Goal: Task Accomplishment & Management: Complete application form

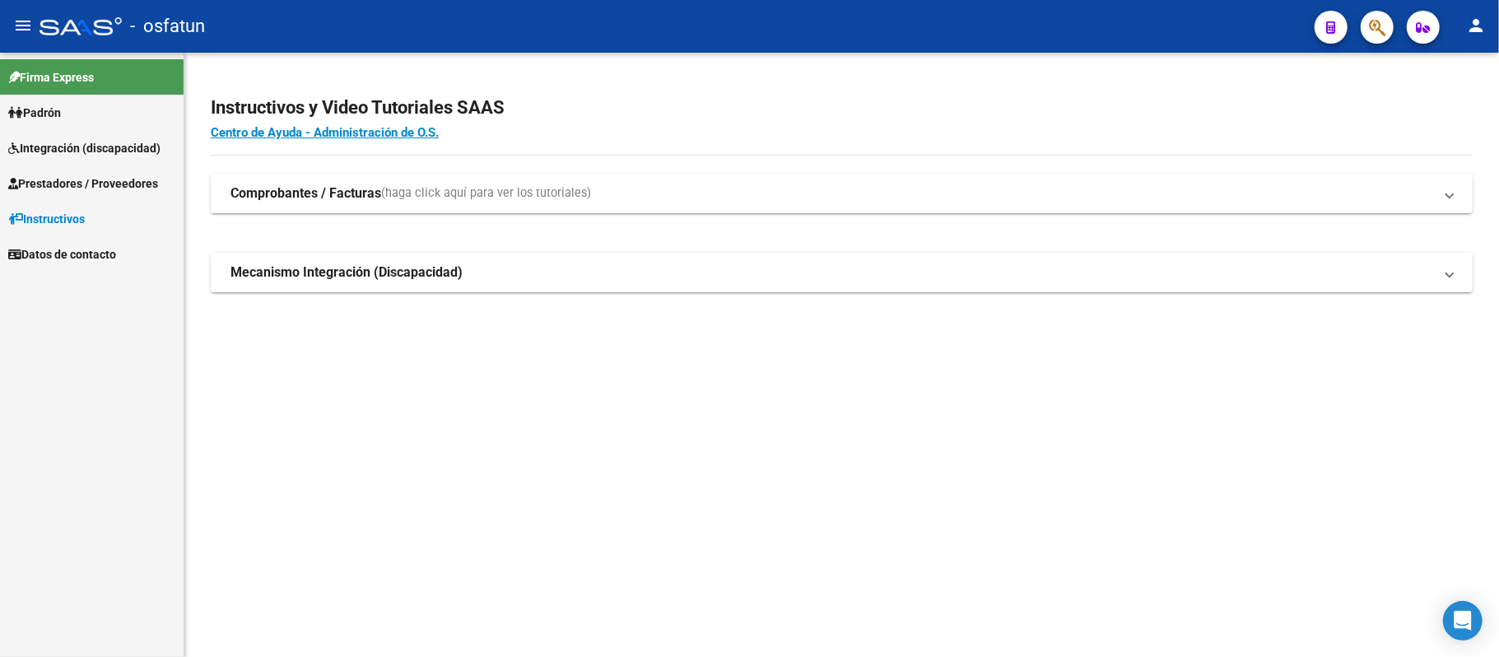
click at [92, 142] on span "Integración (discapacidad)" at bounding box center [84, 148] width 152 height 18
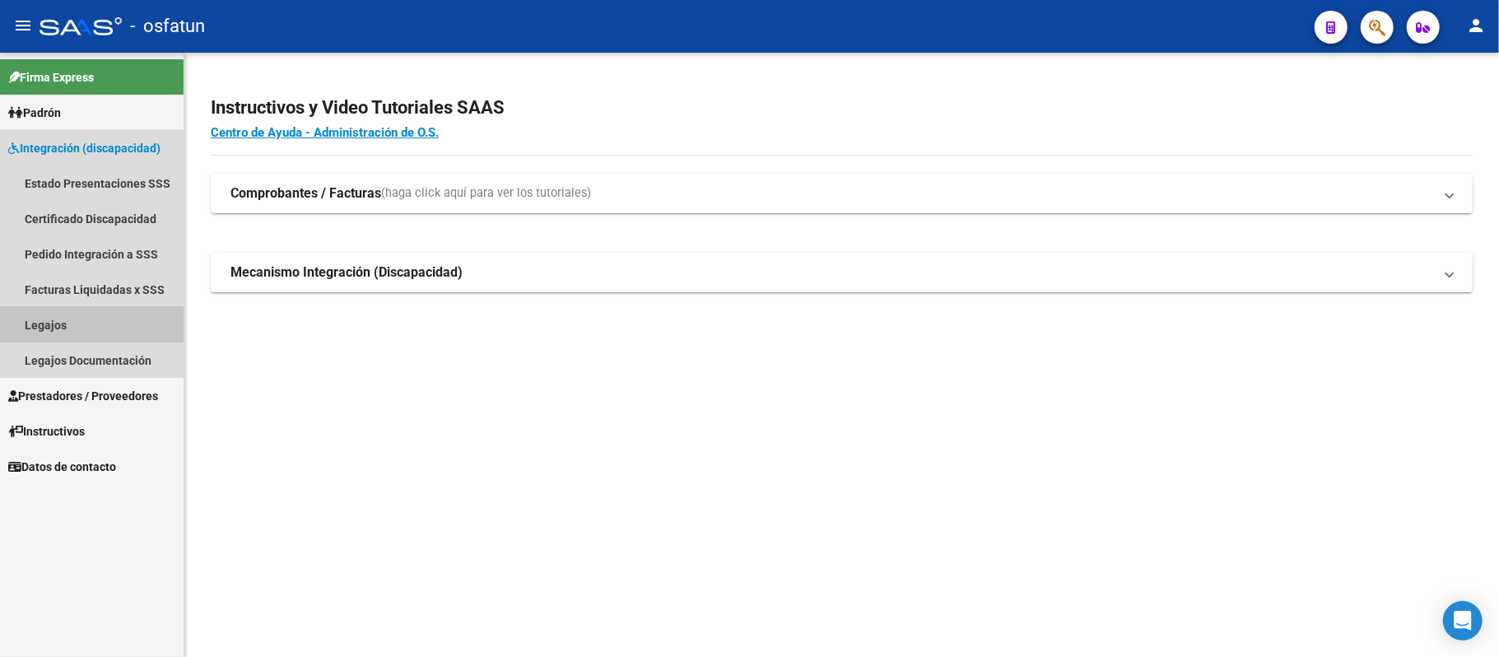
click at [33, 324] on link "Legajos" at bounding box center [92, 324] width 184 height 35
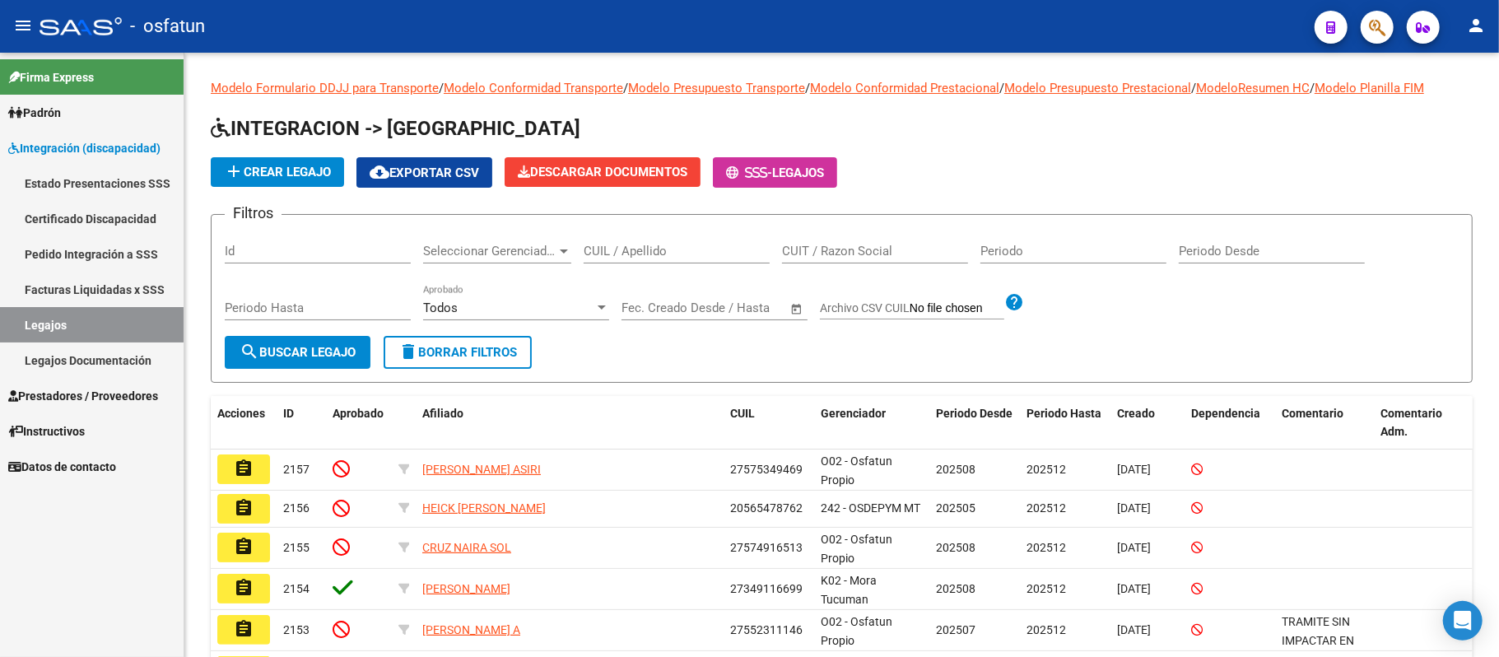
click at [86, 146] on span "Integración (discapacidad)" at bounding box center [84, 148] width 152 height 18
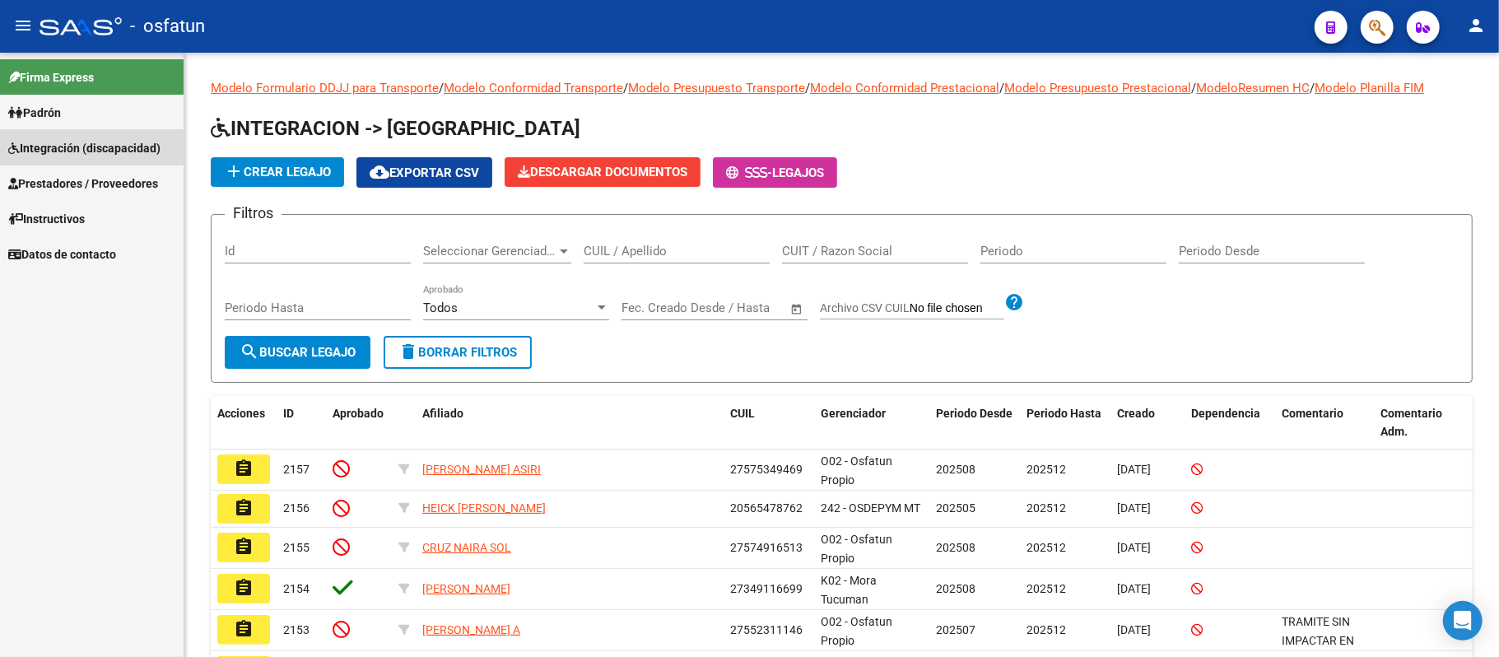
click at [86, 146] on span "Integración (discapacidad)" at bounding box center [84, 148] width 152 height 18
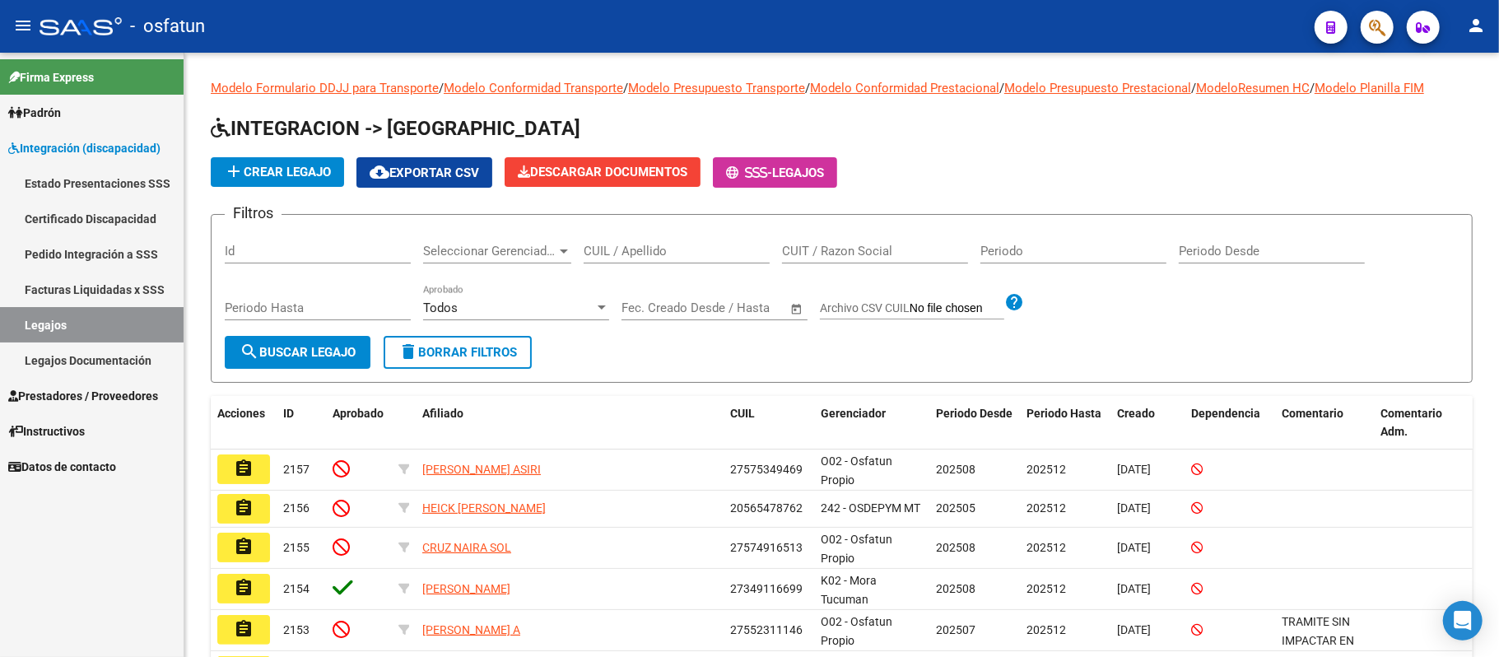
click at [67, 394] on span "Prestadores / Proveedores" at bounding box center [83, 396] width 150 height 18
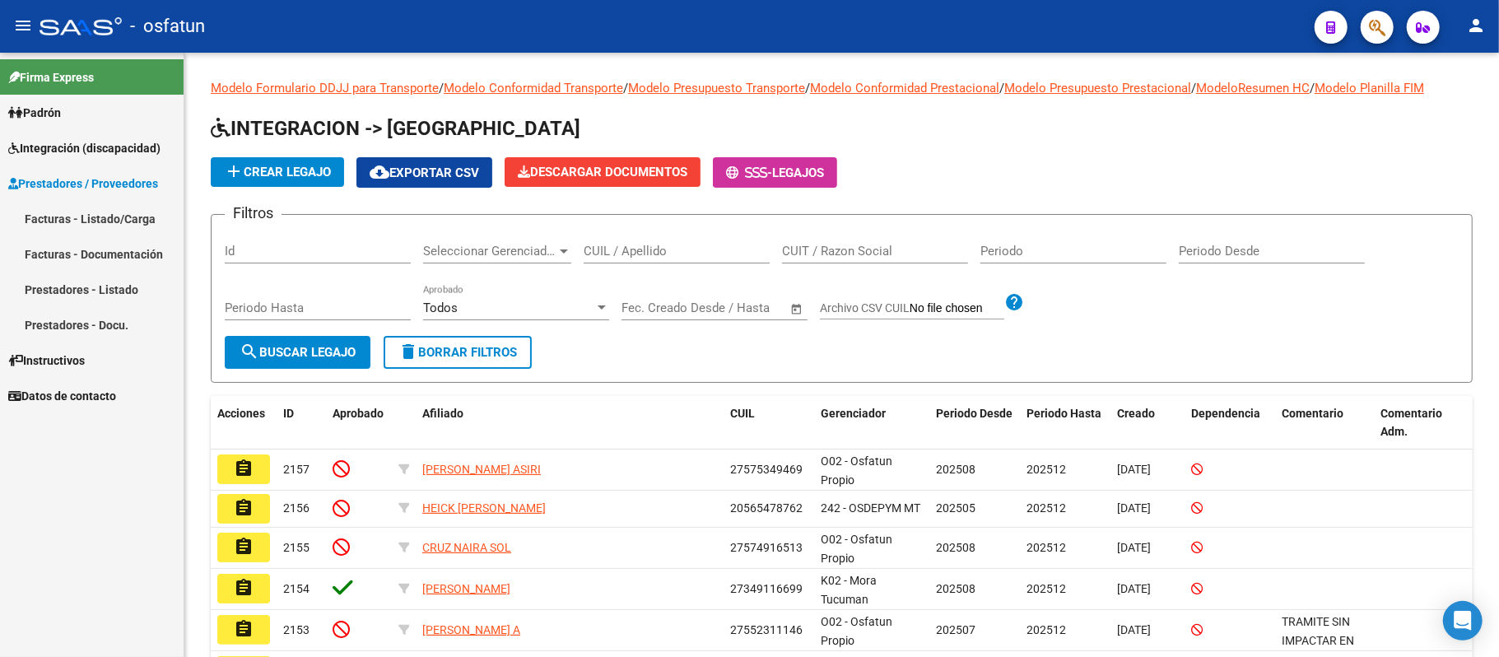
click at [79, 281] on link "Prestadores - Listado" at bounding box center [92, 289] width 184 height 35
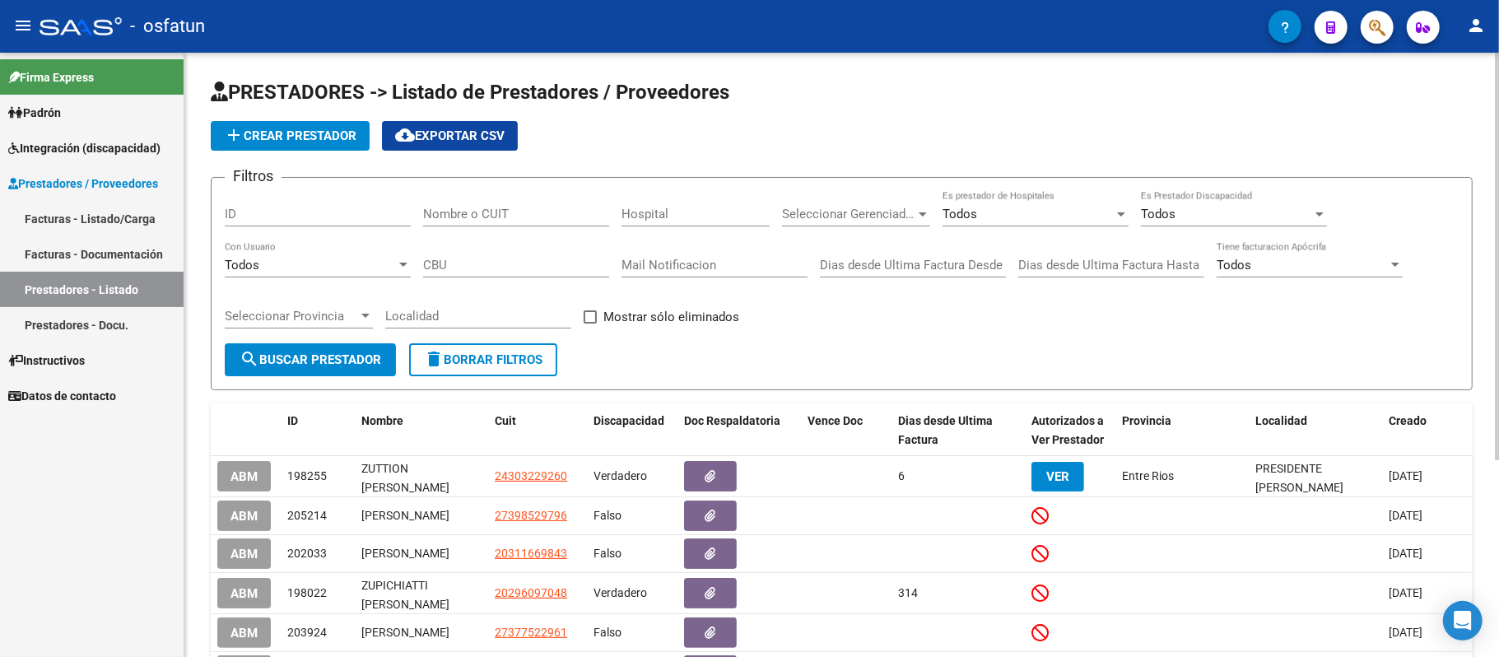
click at [520, 218] on input "Nombre o CUIT" at bounding box center [516, 214] width 186 height 15
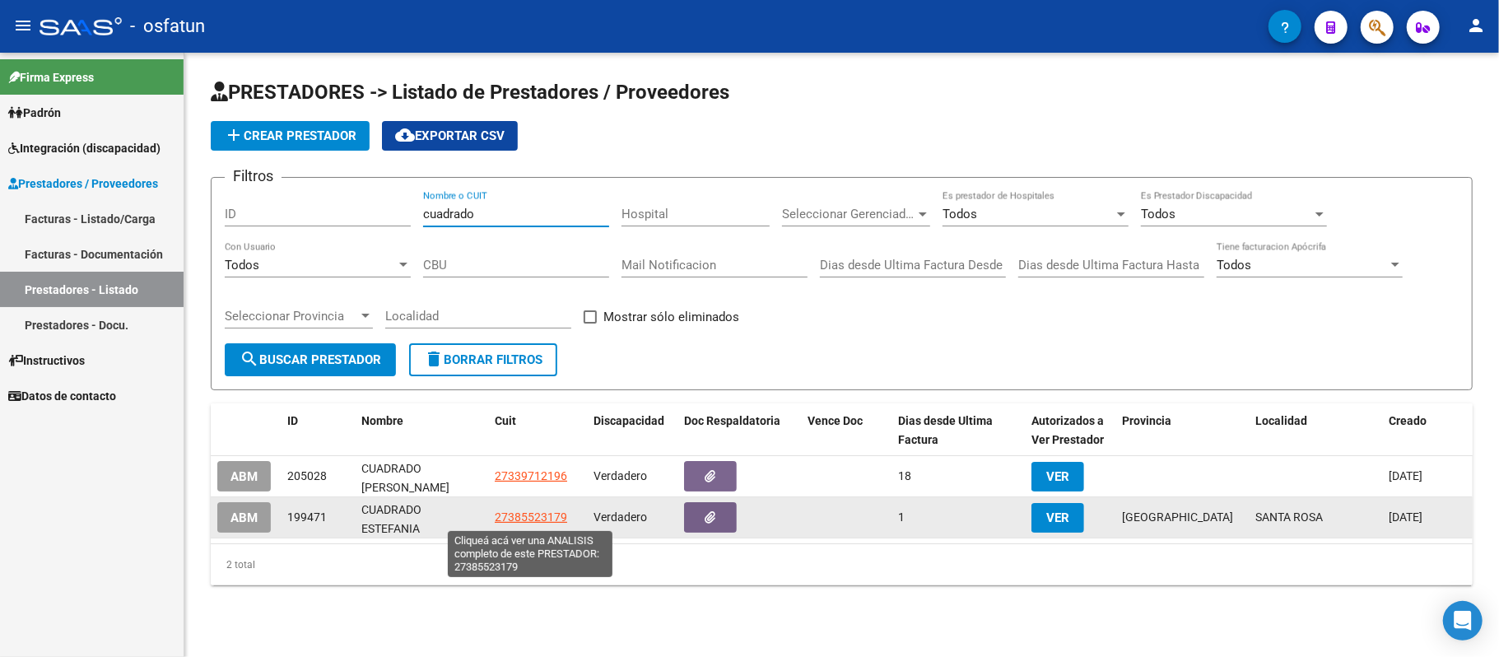
type input "cuadrado"
click at [547, 519] on span "27385523179" at bounding box center [531, 517] width 72 height 13
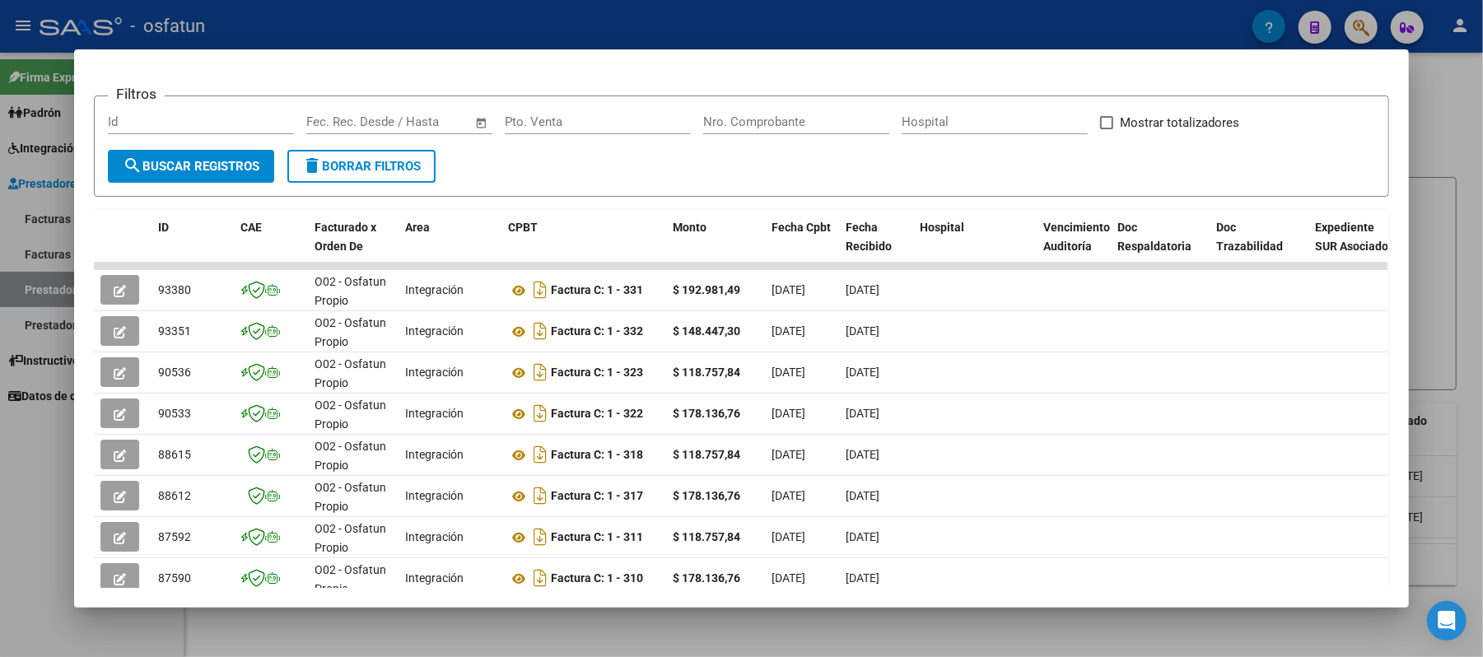
scroll to position [219, 0]
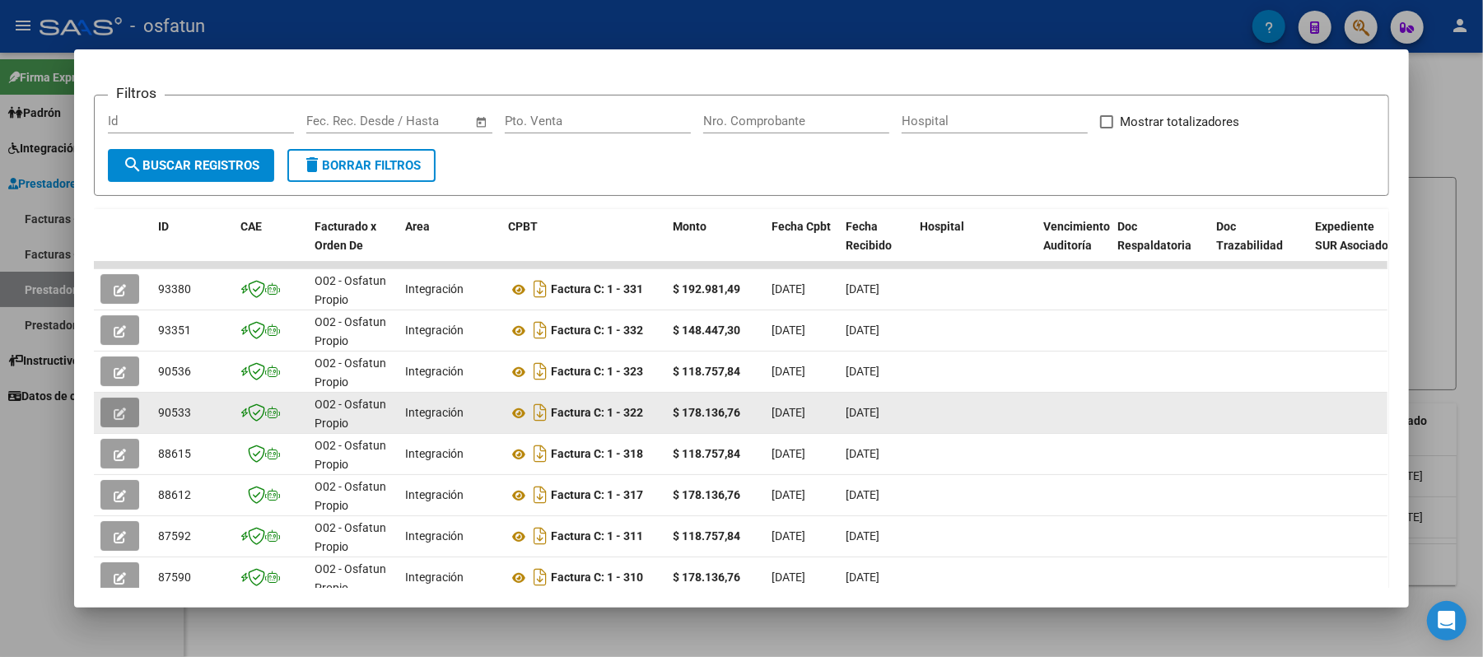
click at [114, 408] on icon "button" at bounding box center [120, 414] width 12 height 12
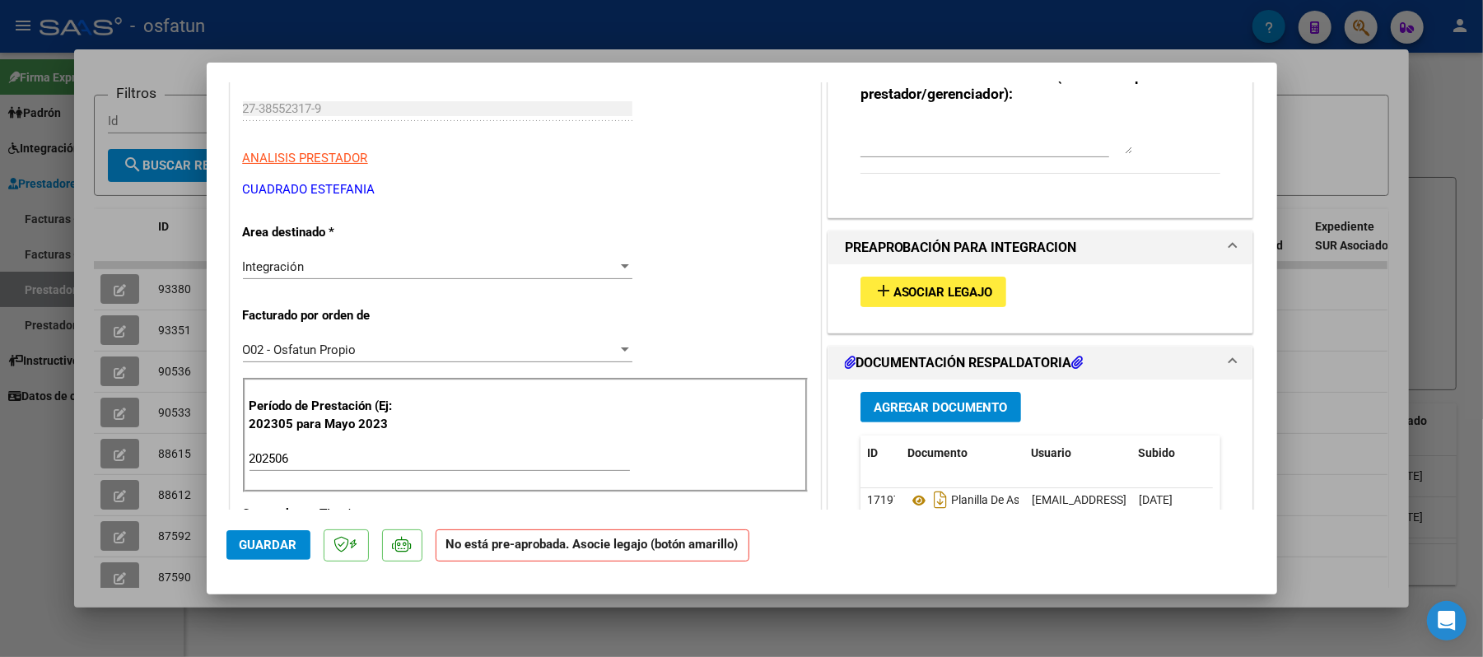
click at [963, 291] on span "Asociar Legajo" at bounding box center [943, 292] width 100 height 15
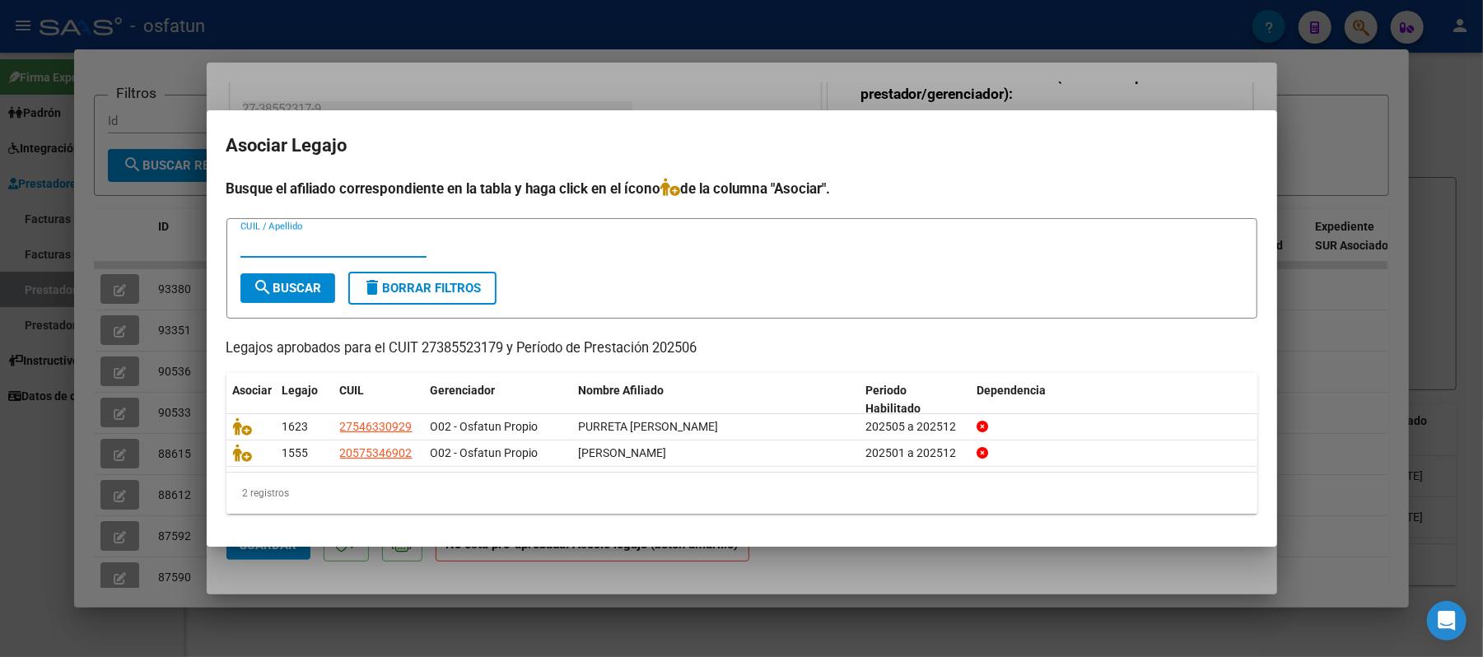
click at [1344, 77] on div at bounding box center [741, 328] width 1483 height 657
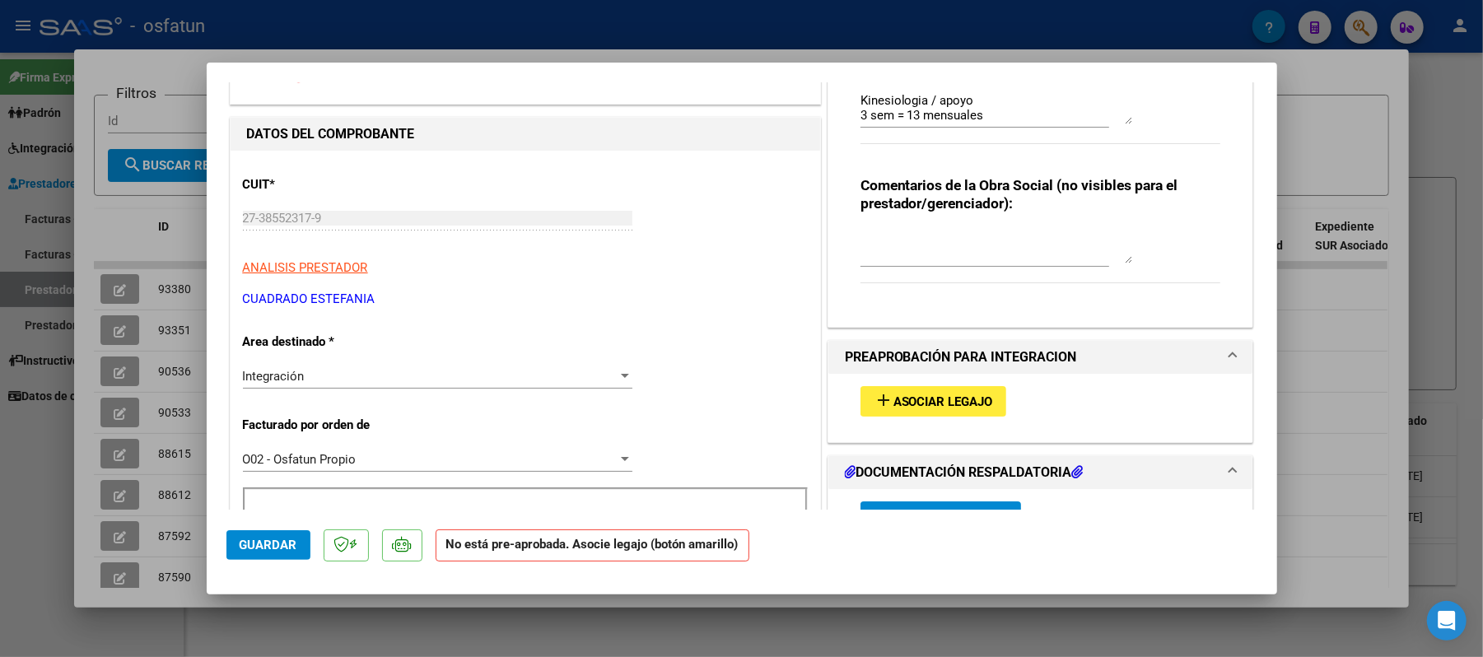
scroll to position [0, 0]
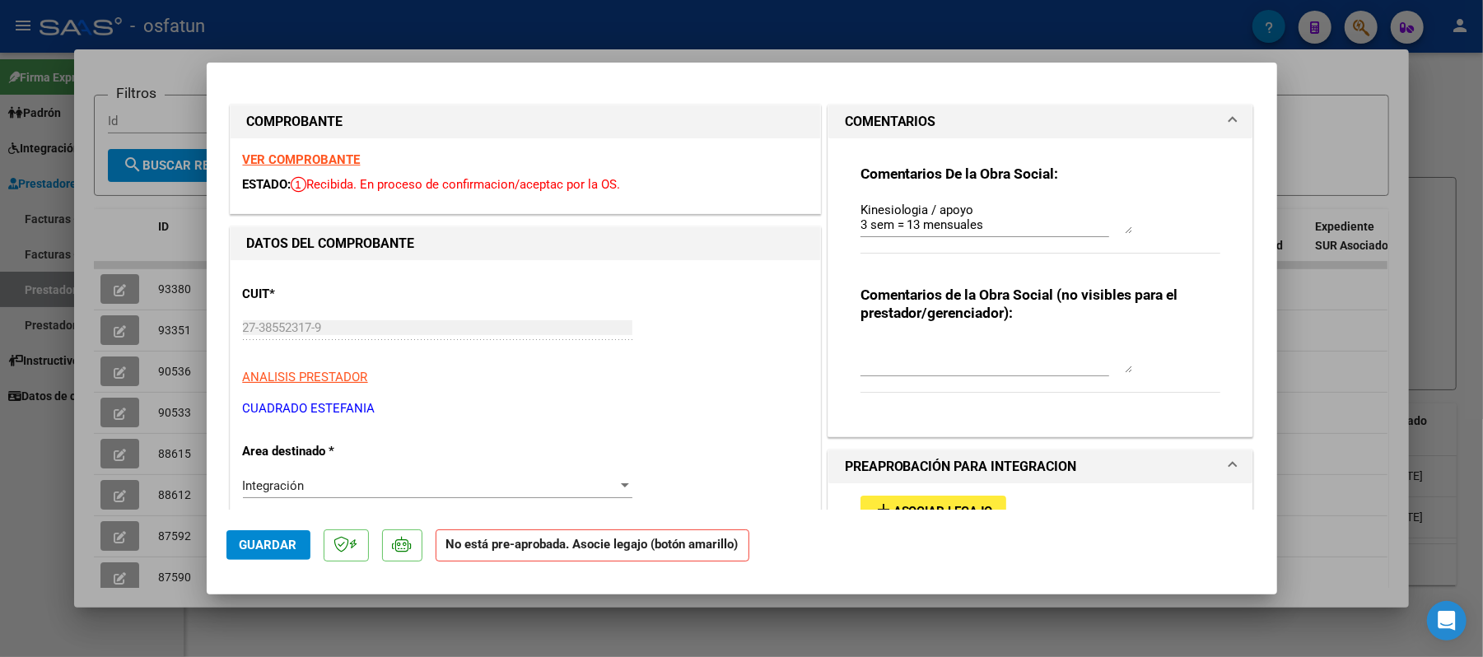
click at [305, 162] on strong "VER COMPROBANTE" at bounding box center [302, 159] width 118 height 15
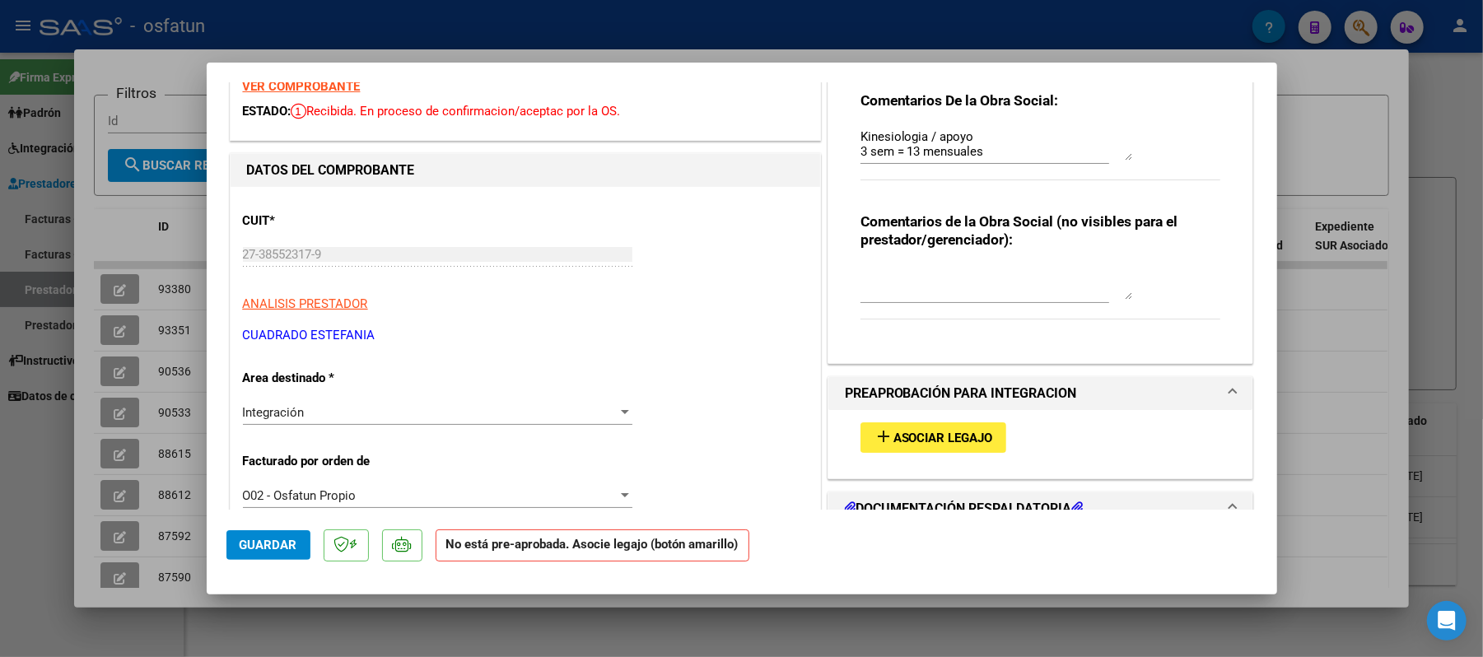
scroll to position [110, 0]
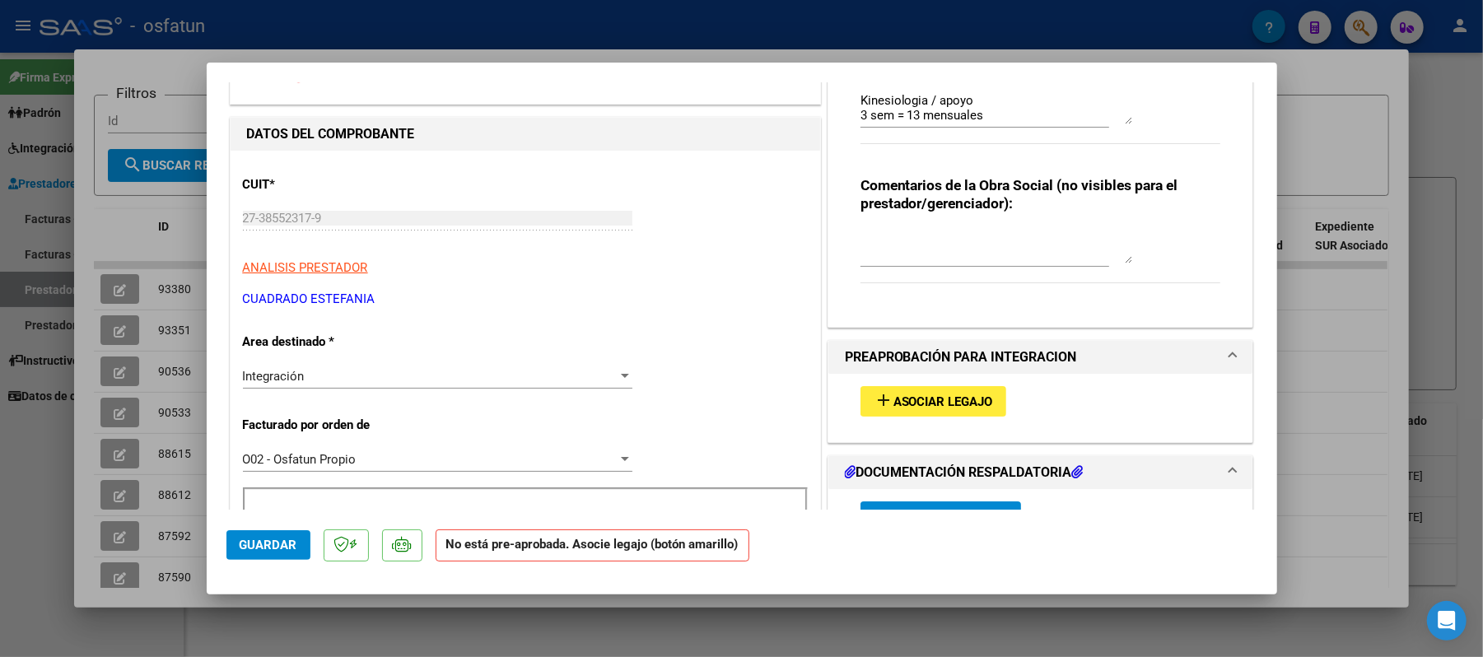
click at [934, 406] on span "Asociar Legajo" at bounding box center [943, 401] width 100 height 15
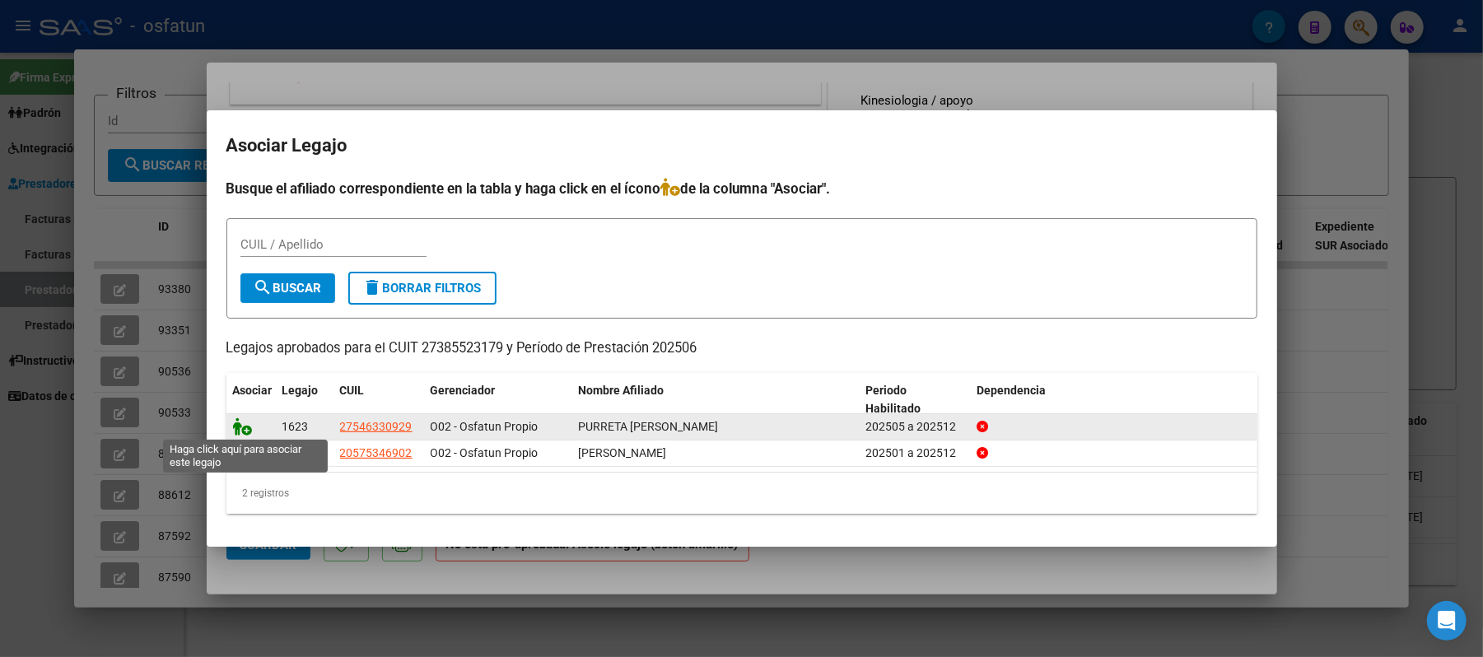
click at [245, 423] on icon at bounding box center [243, 426] width 20 height 18
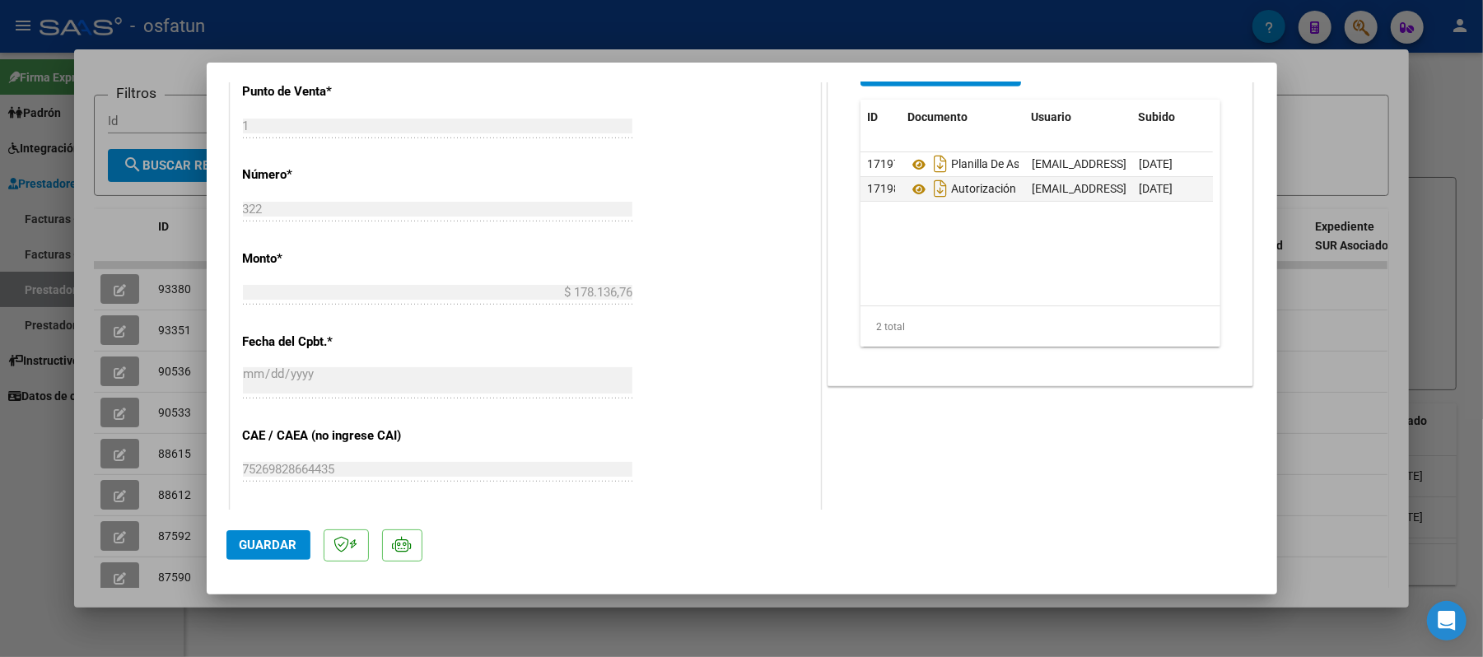
scroll to position [659, 0]
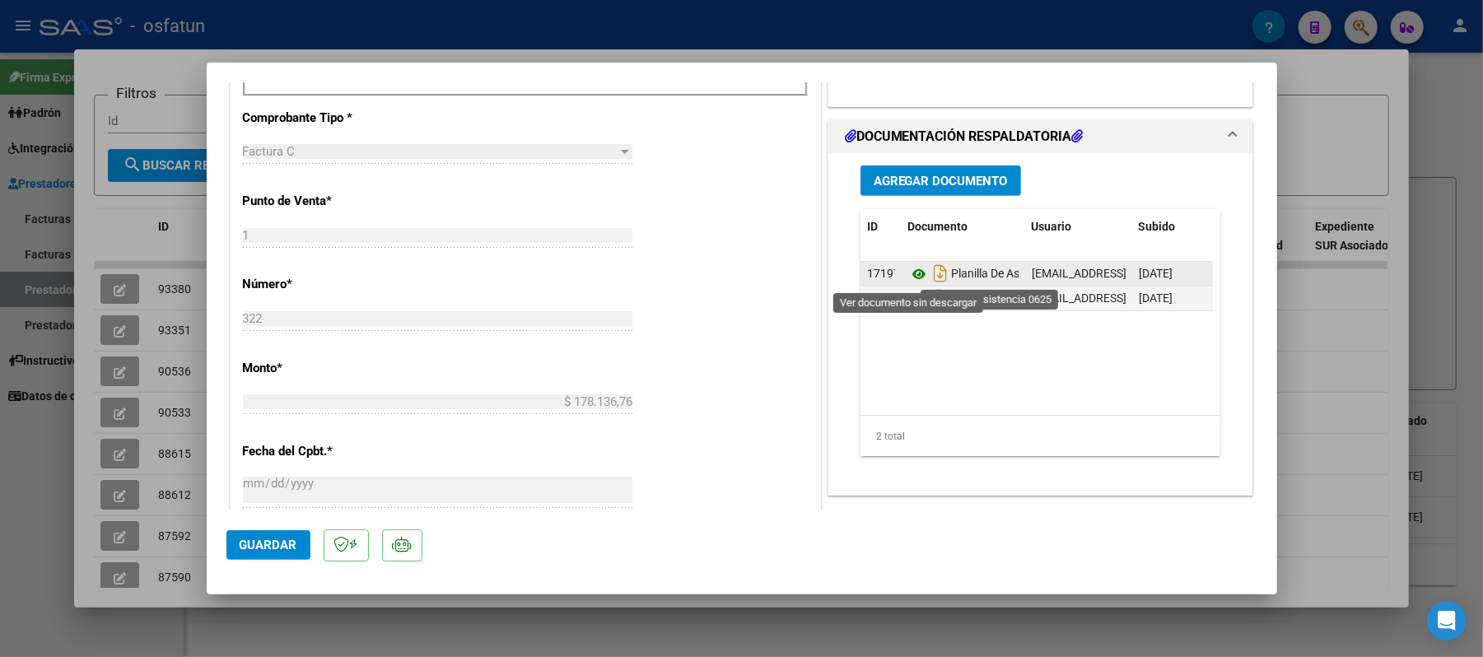
click at [911, 273] on icon at bounding box center [918, 274] width 21 height 20
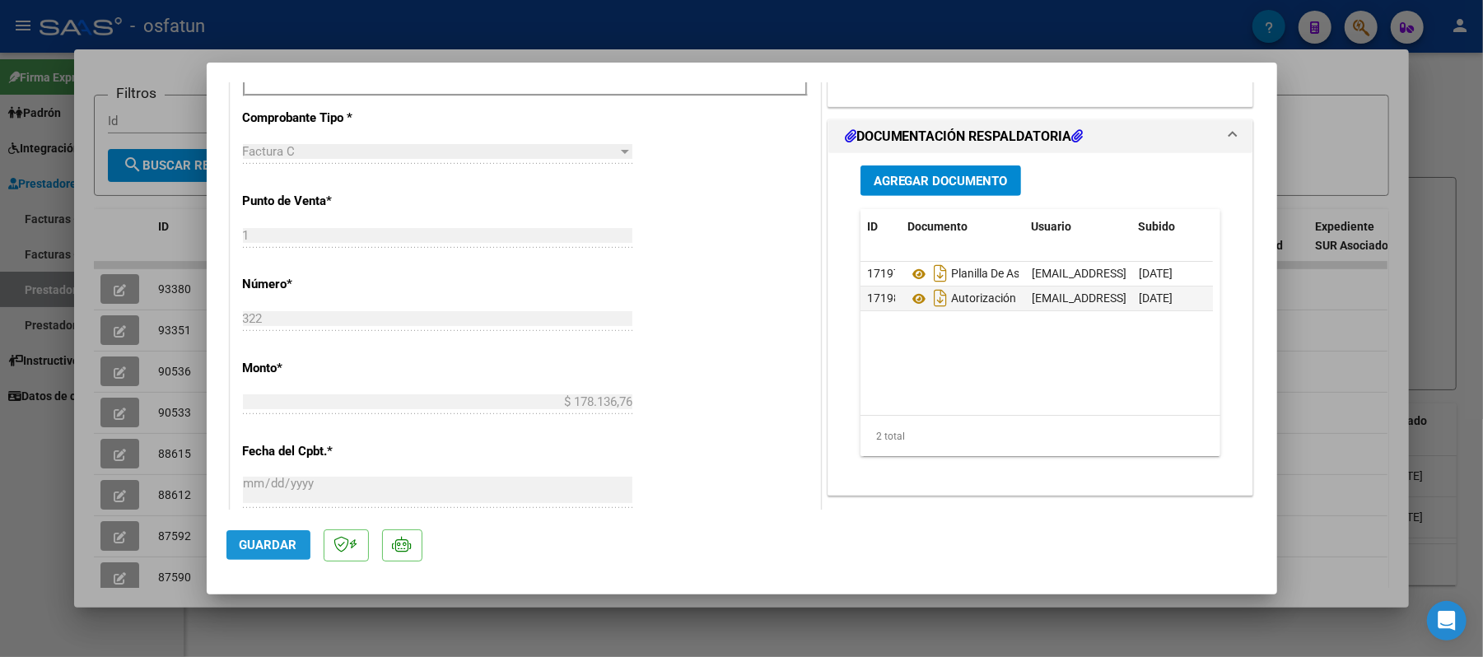
click at [260, 540] on span "Guardar" at bounding box center [269, 545] width 58 height 15
click at [1401, 135] on div at bounding box center [741, 328] width 1483 height 657
type input "$ 0,00"
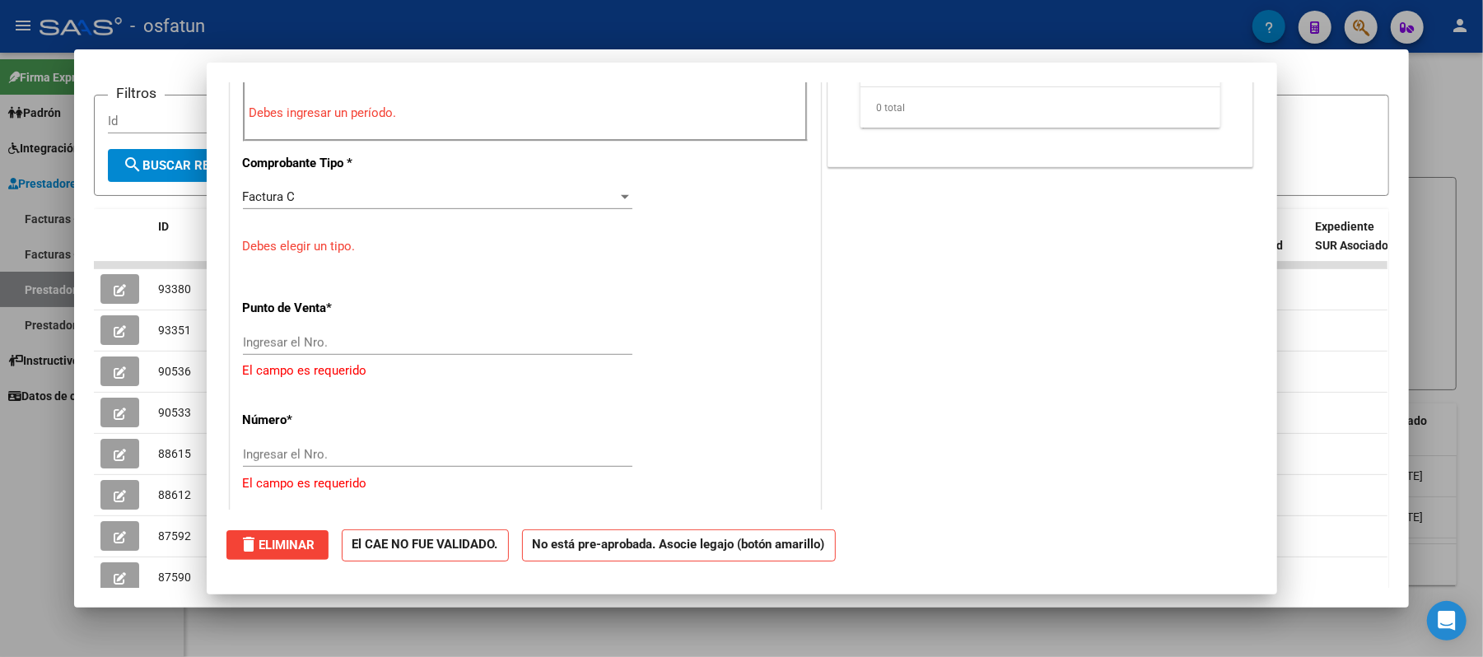
scroll to position [0, 0]
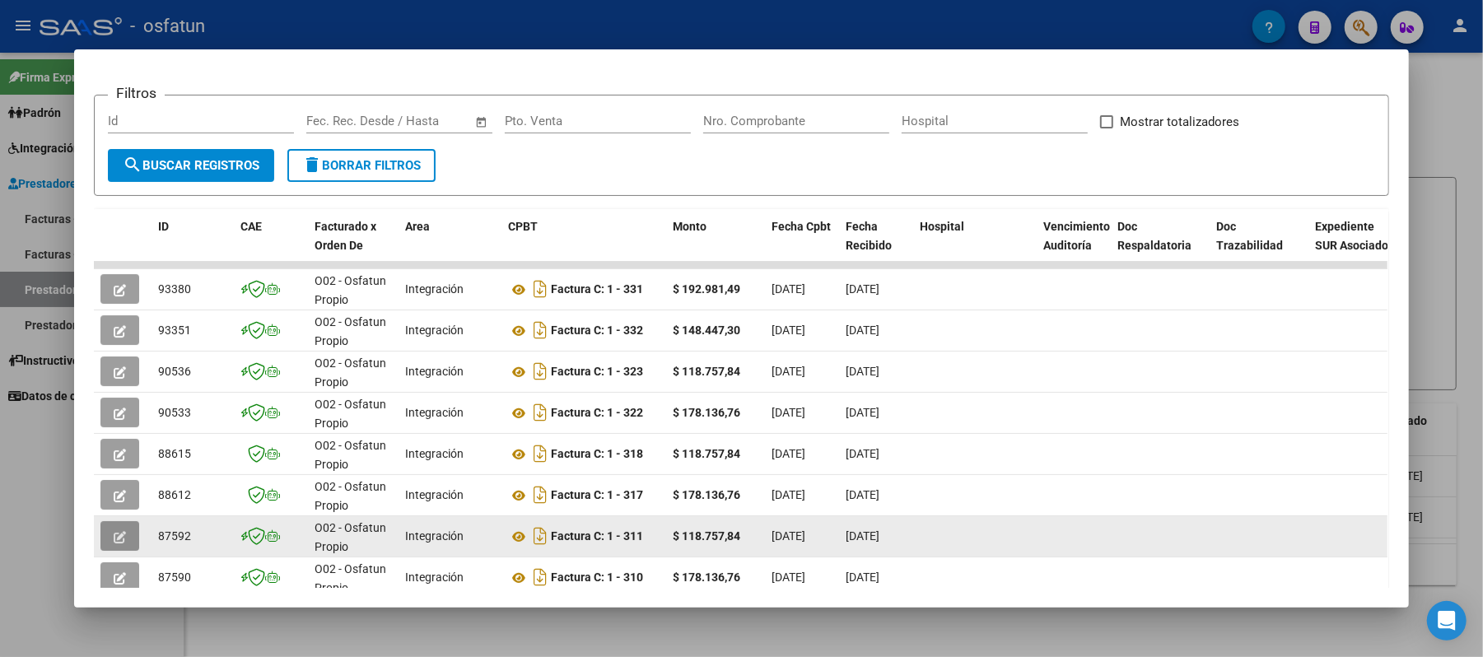
click at [116, 534] on icon "button" at bounding box center [120, 537] width 12 height 12
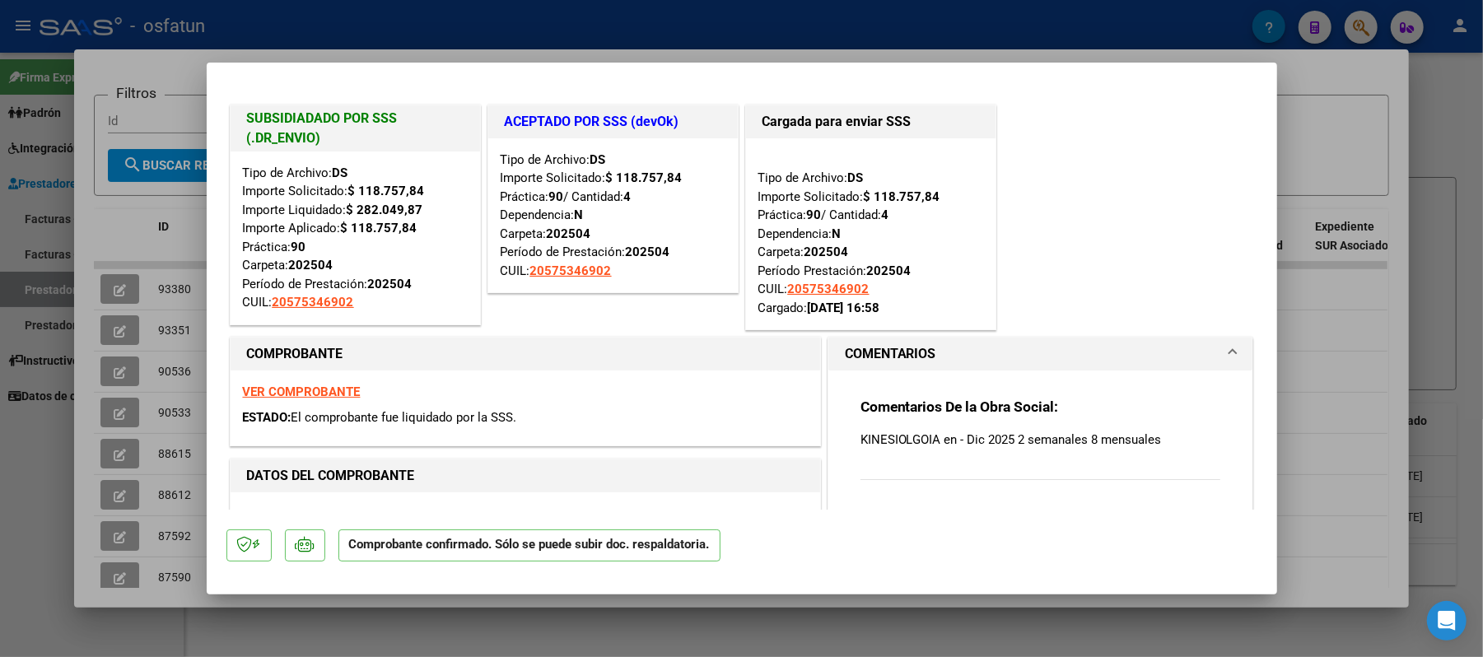
click at [1393, 120] on div at bounding box center [741, 328] width 1483 height 657
type input "$ 0,00"
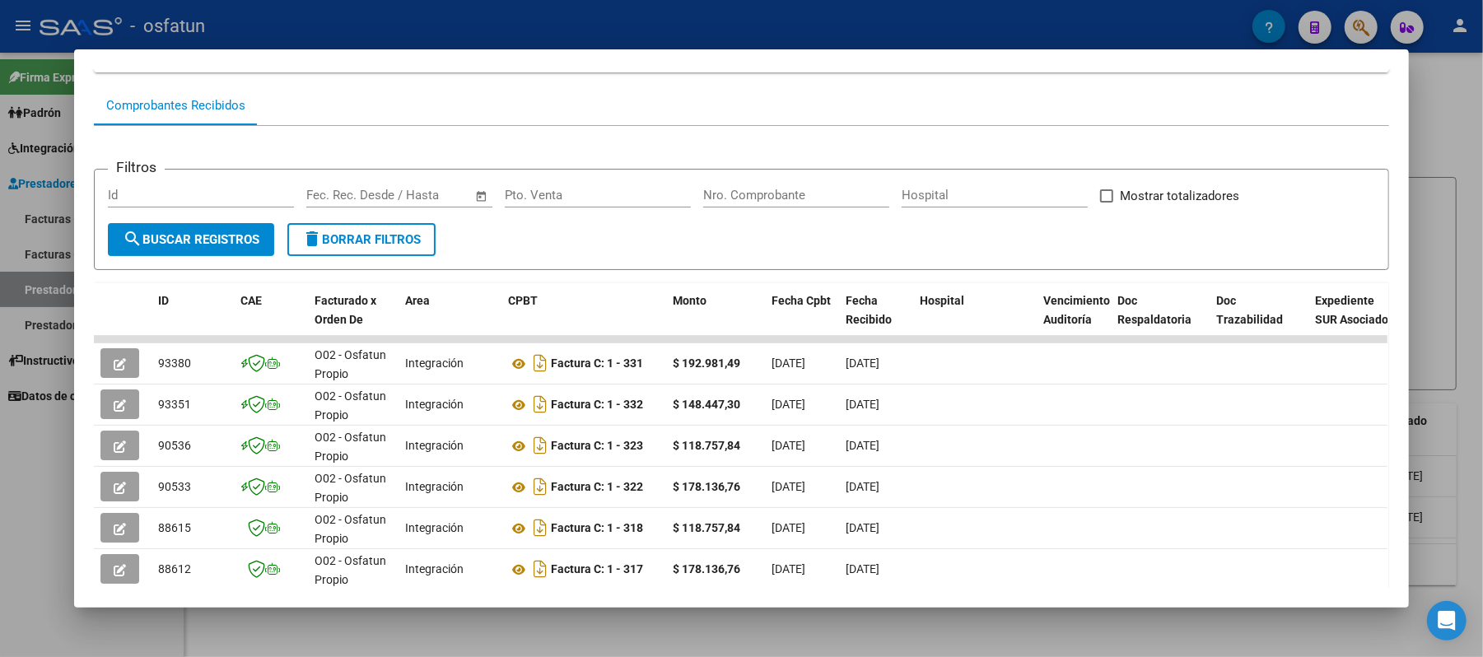
scroll to position [175, 0]
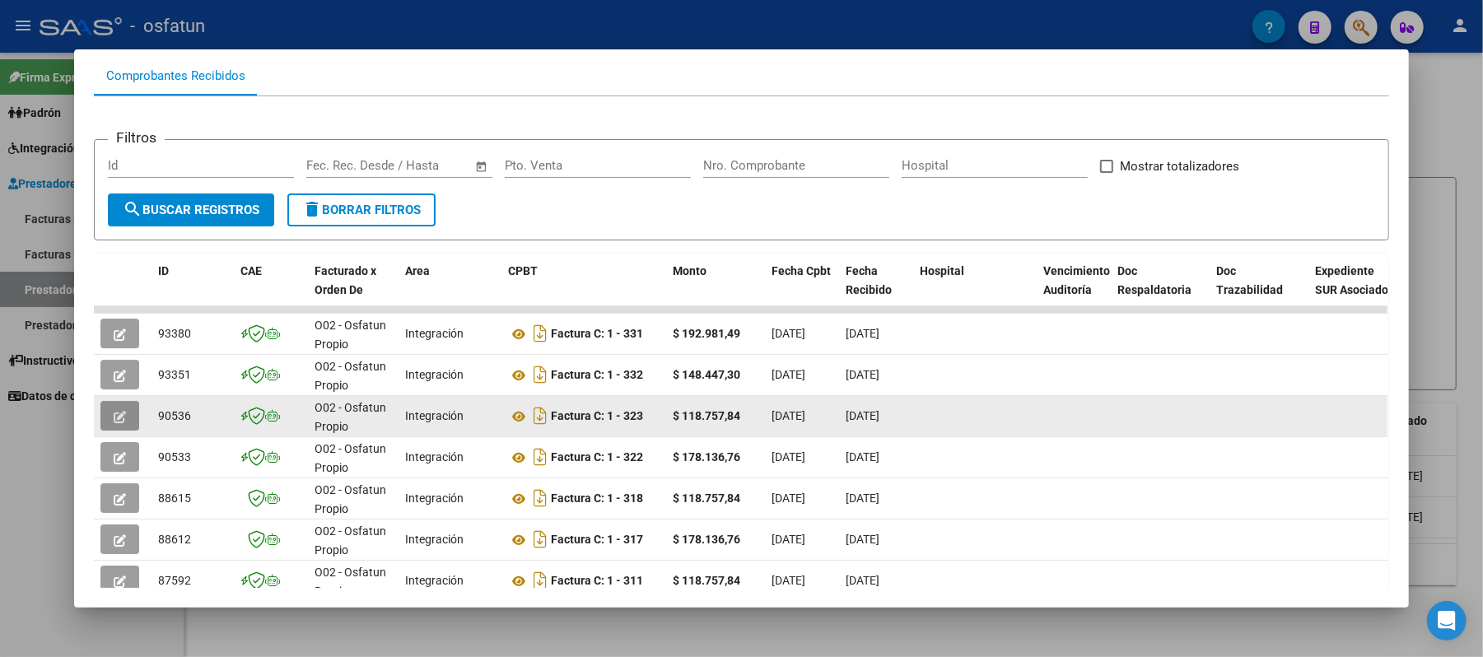
click at [116, 413] on icon "button" at bounding box center [120, 417] width 12 height 12
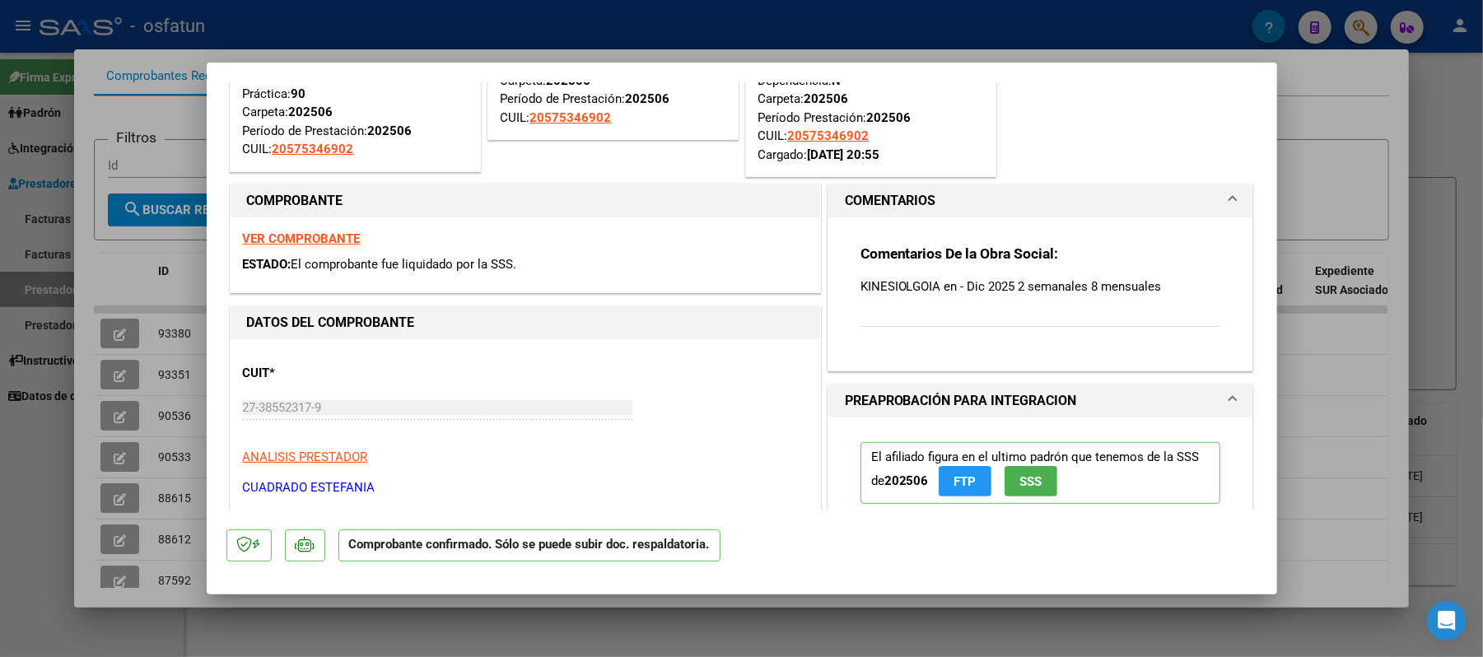
scroll to position [110, 0]
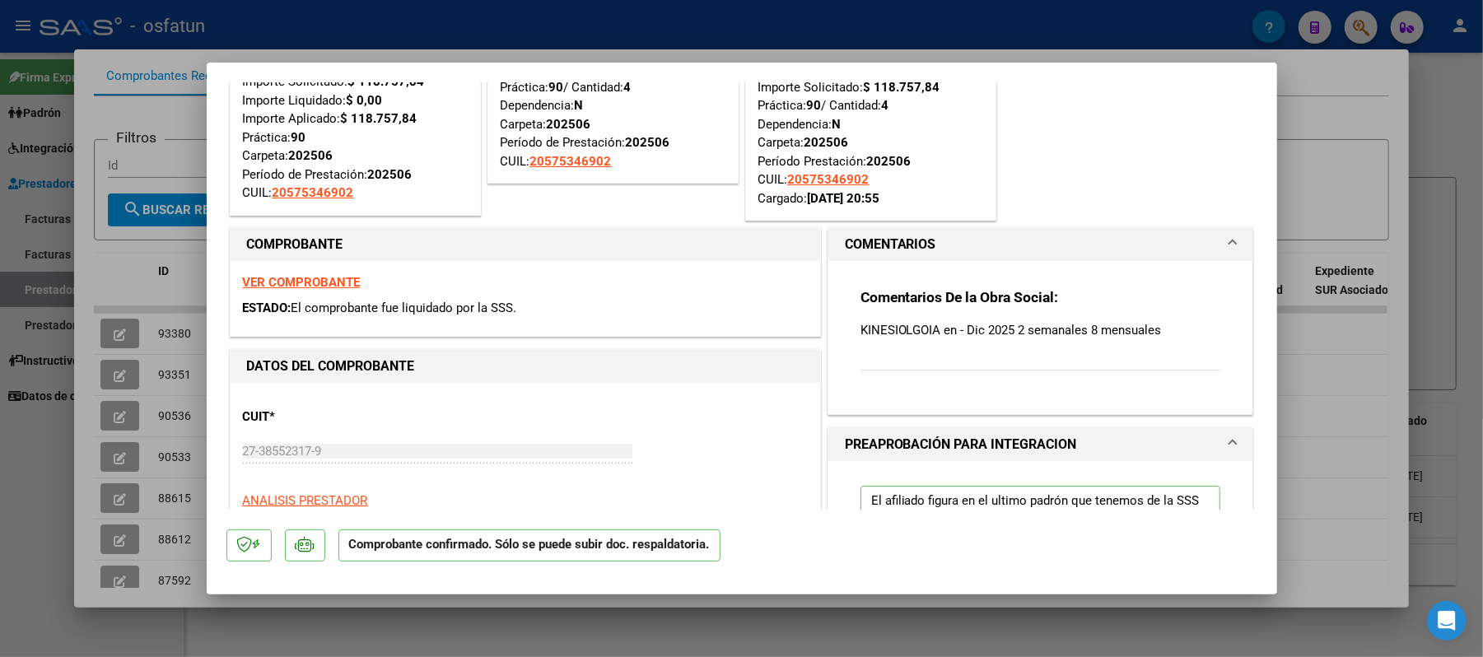
click at [1471, 104] on div at bounding box center [741, 328] width 1483 height 657
type input "$ 0,00"
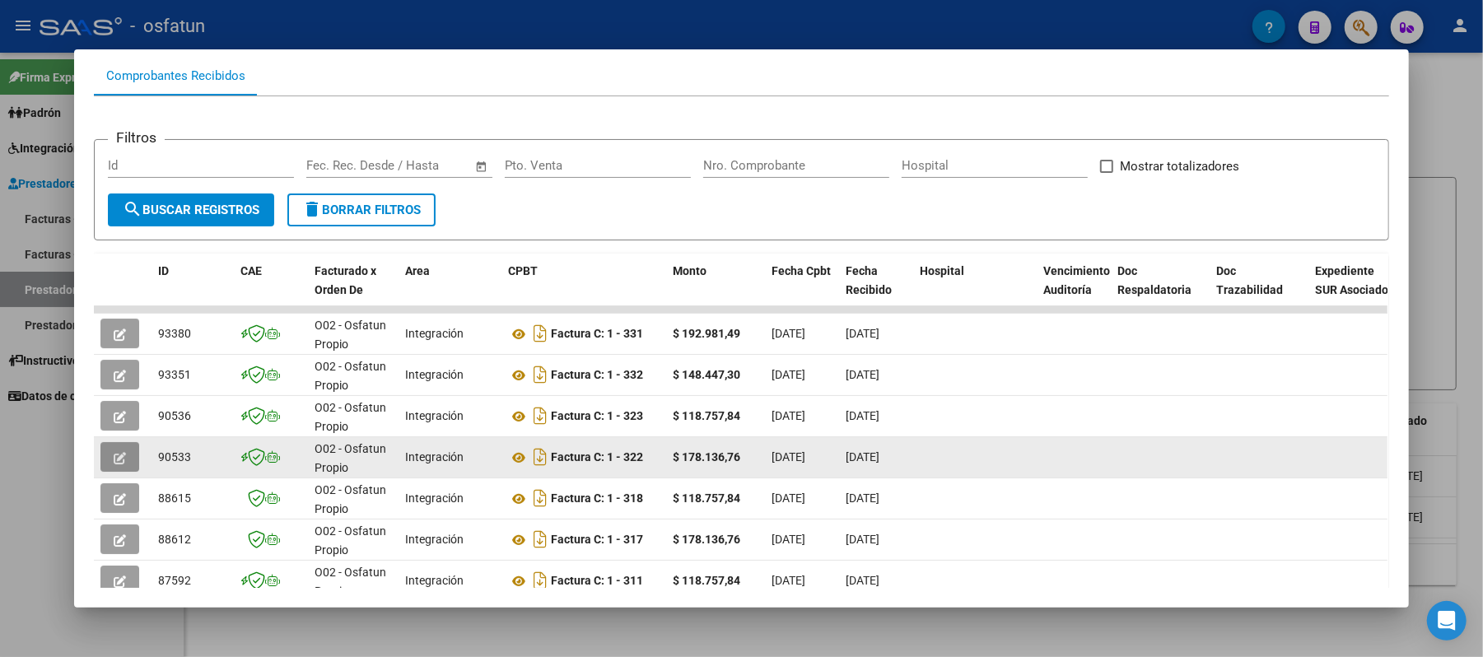
click at [116, 459] on icon "button" at bounding box center [120, 458] width 12 height 12
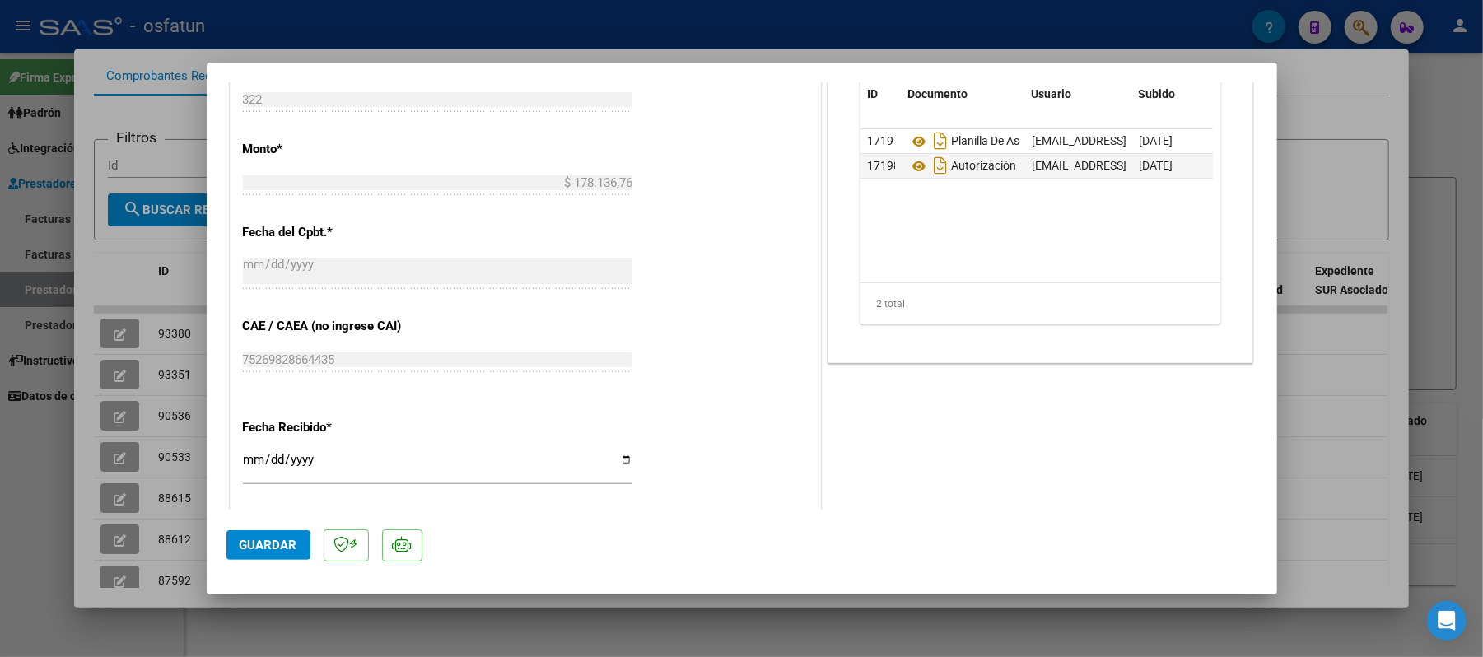
scroll to position [1166, 0]
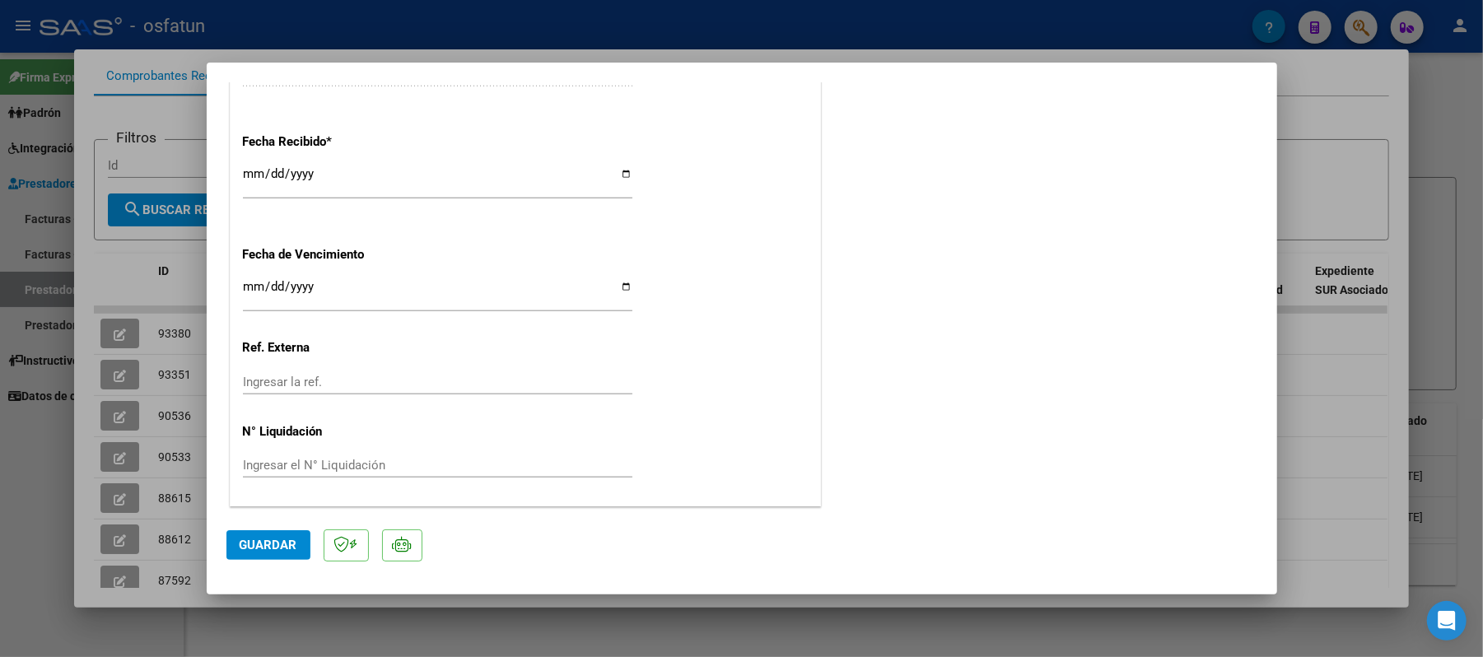
click at [1405, 120] on div at bounding box center [741, 328] width 1483 height 657
type input "$ 0,00"
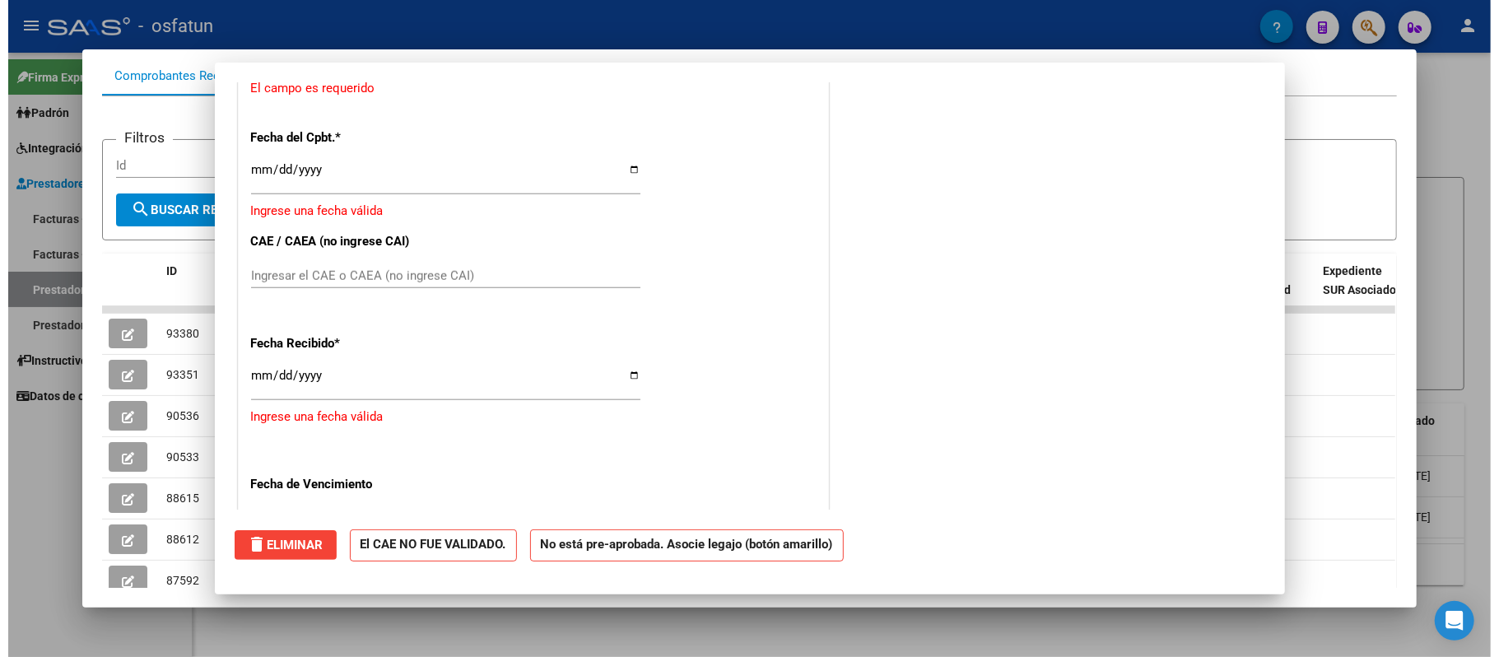
scroll to position [0, 0]
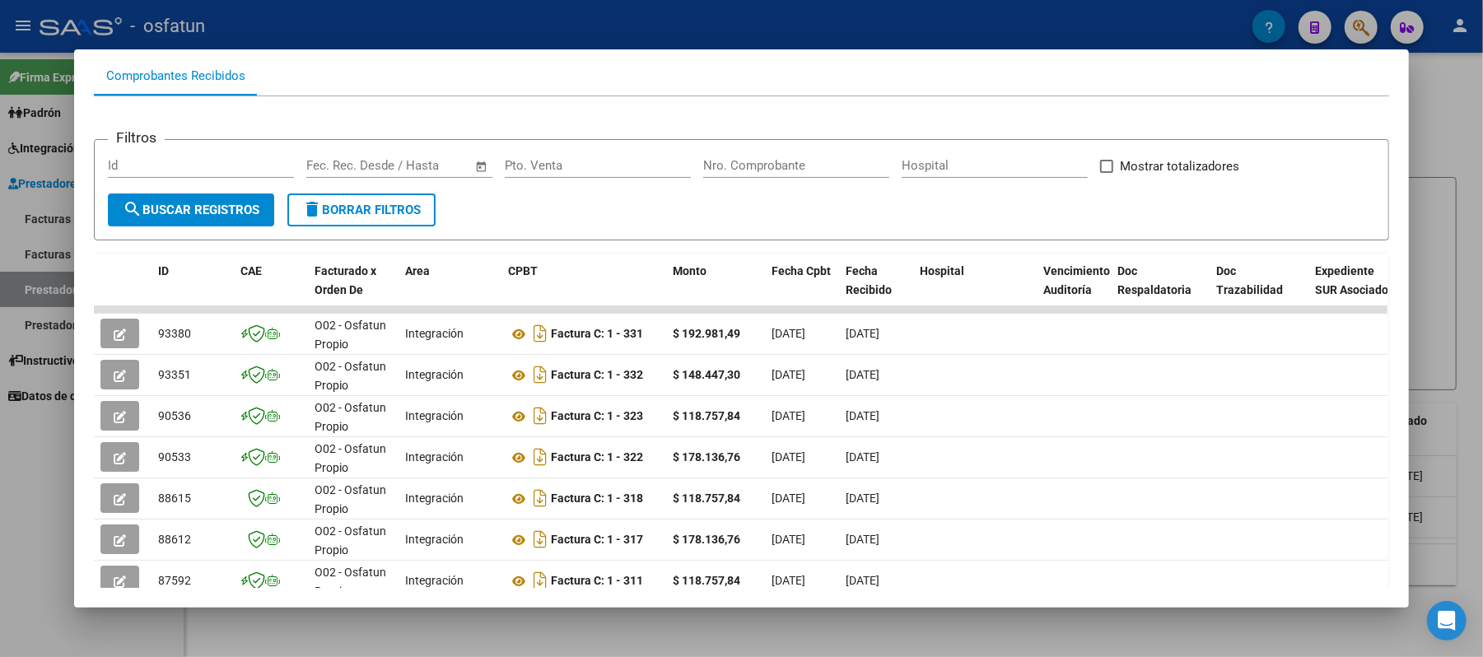
click at [1447, 110] on div at bounding box center [741, 328] width 1483 height 657
